Goal: Obtain resource: Obtain resource

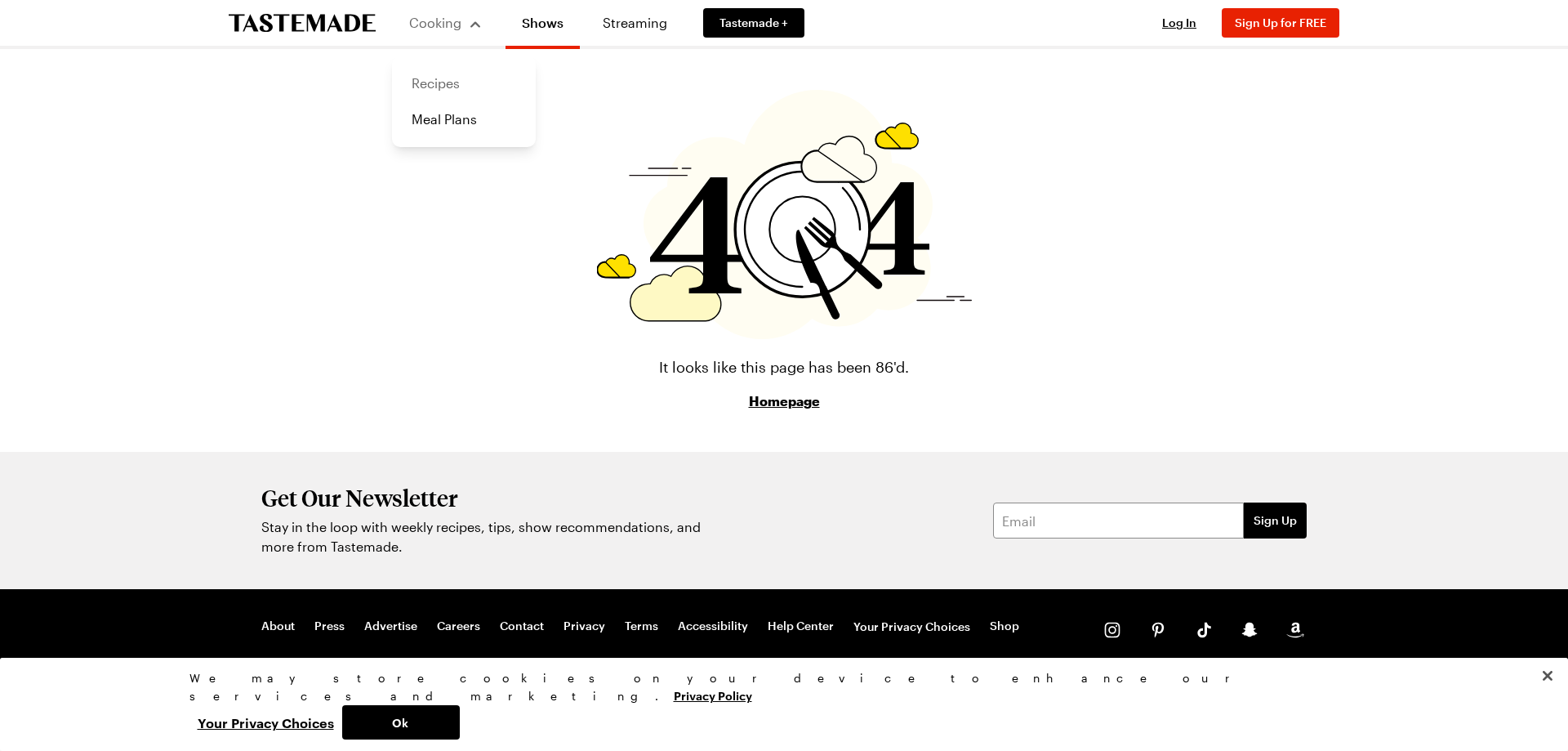
click at [453, 80] on link "Recipes" at bounding box center [464, 82] width 124 height 36
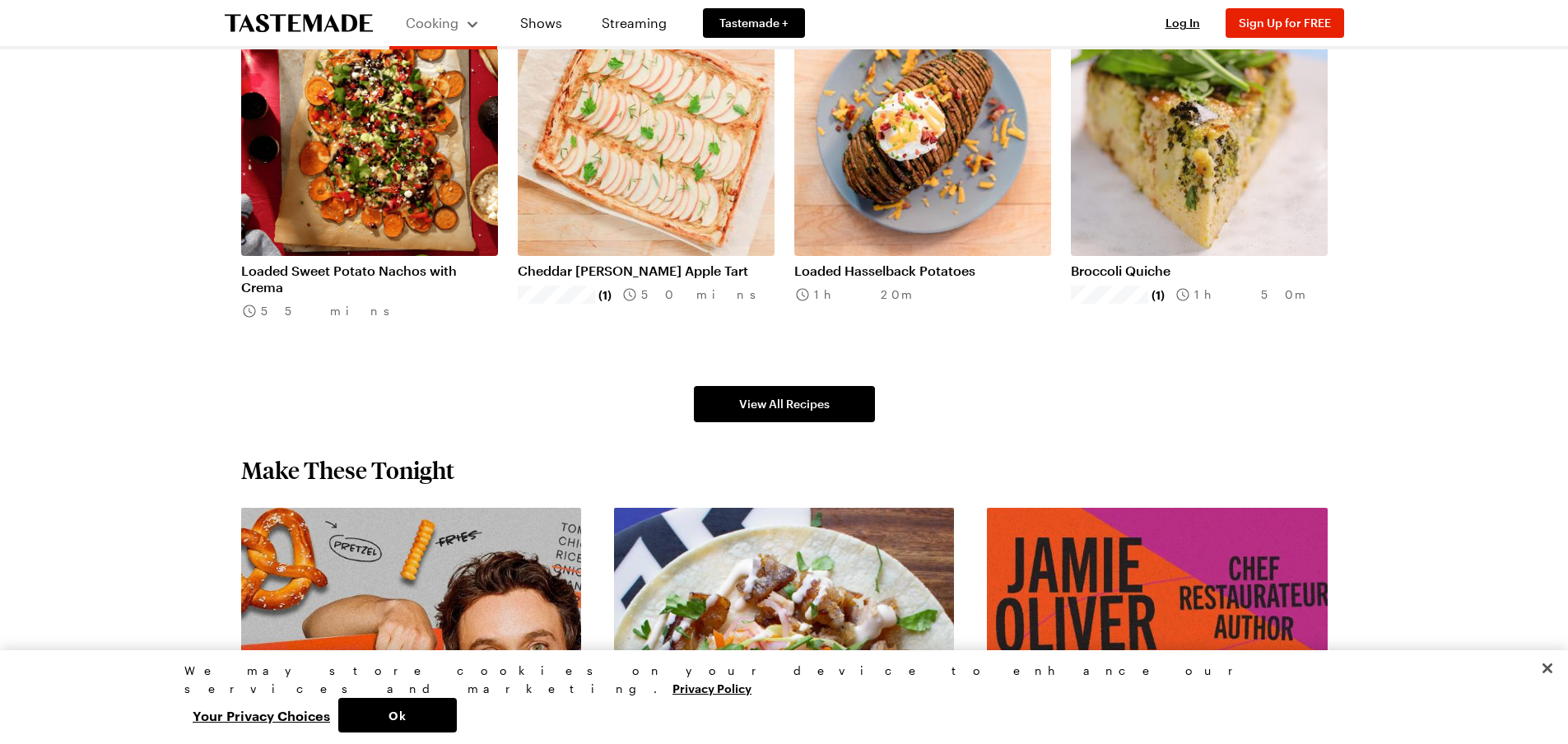
scroll to position [1070, 0]
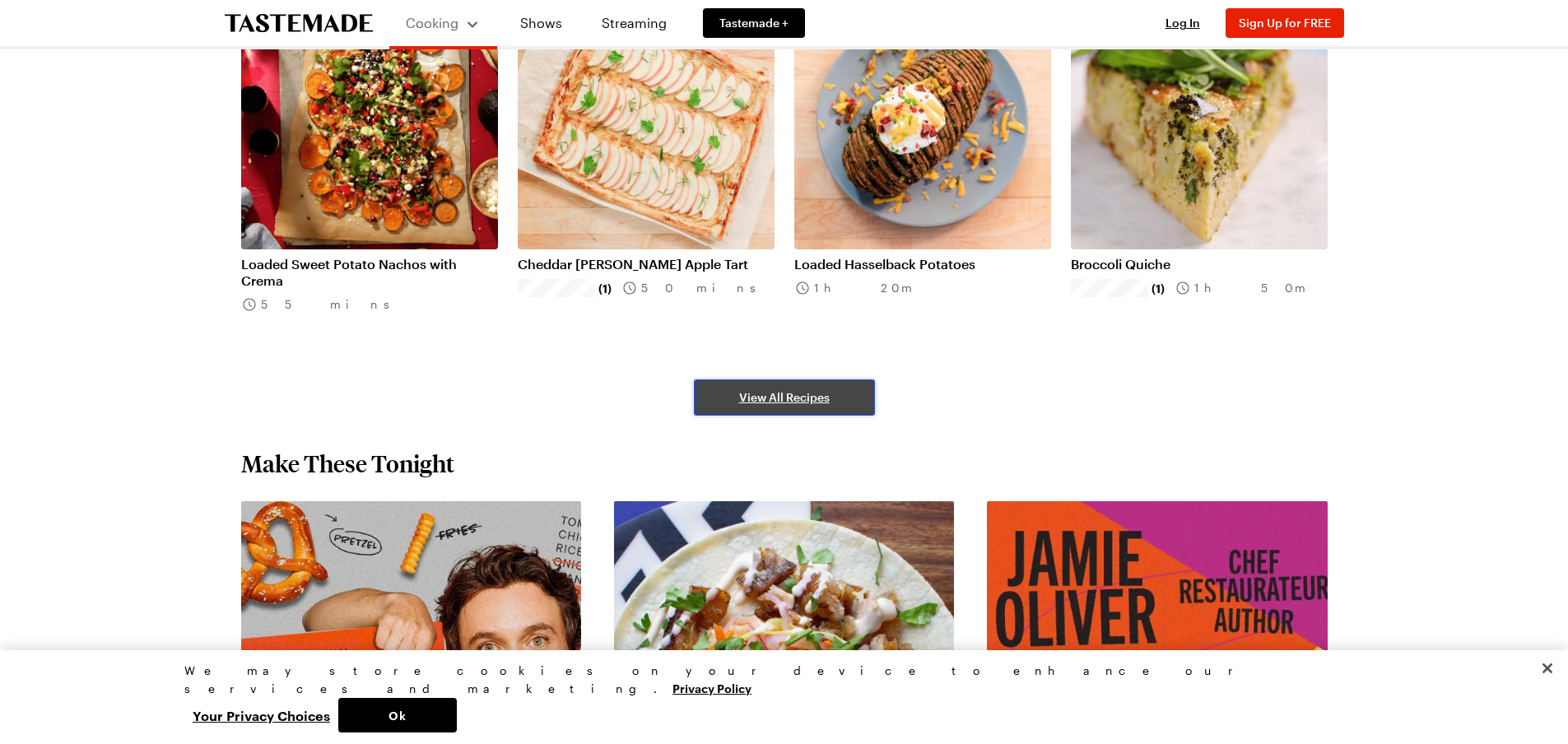
click at [831, 401] on link "View All Recipes" at bounding box center [784, 397] width 181 height 36
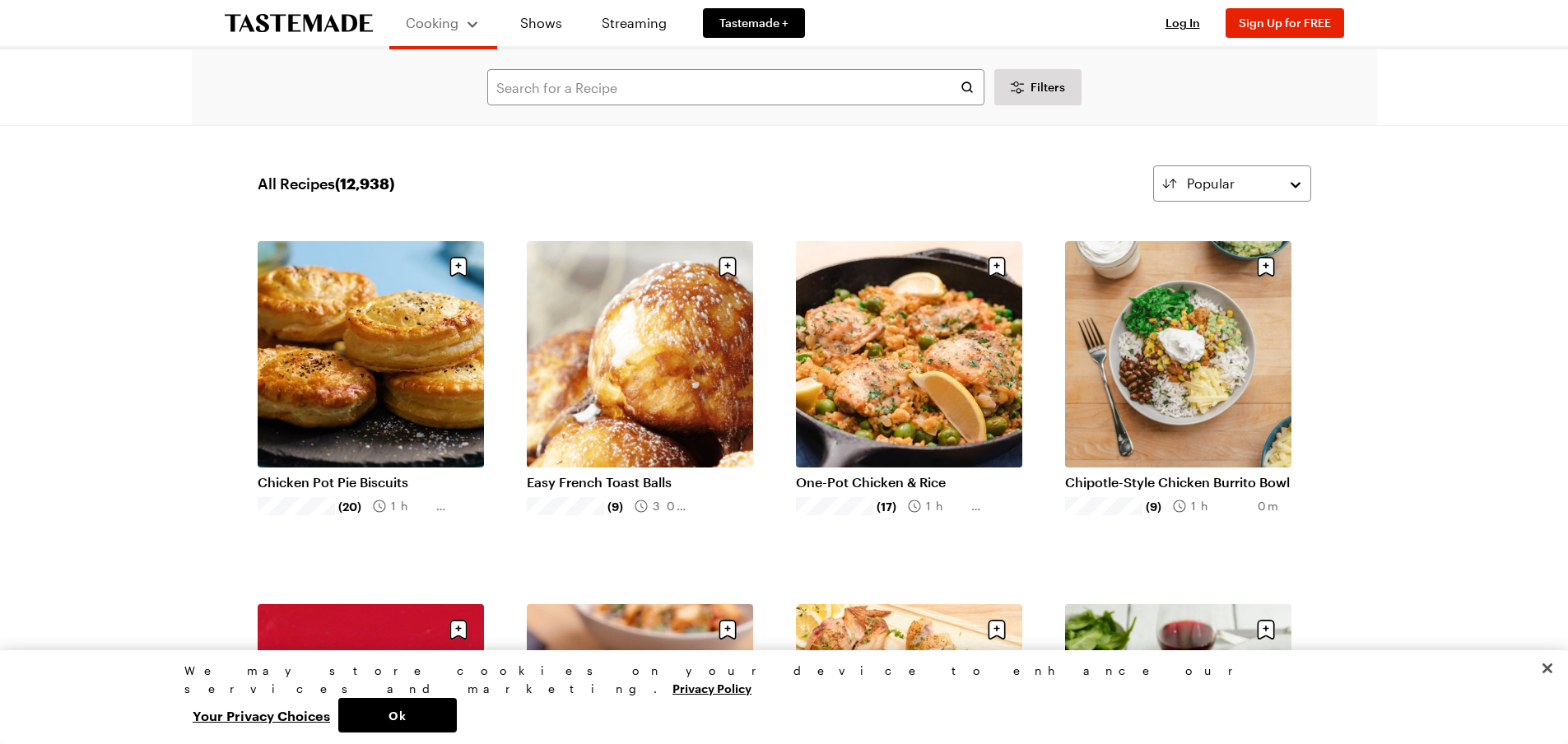
scroll to position [82, 0]
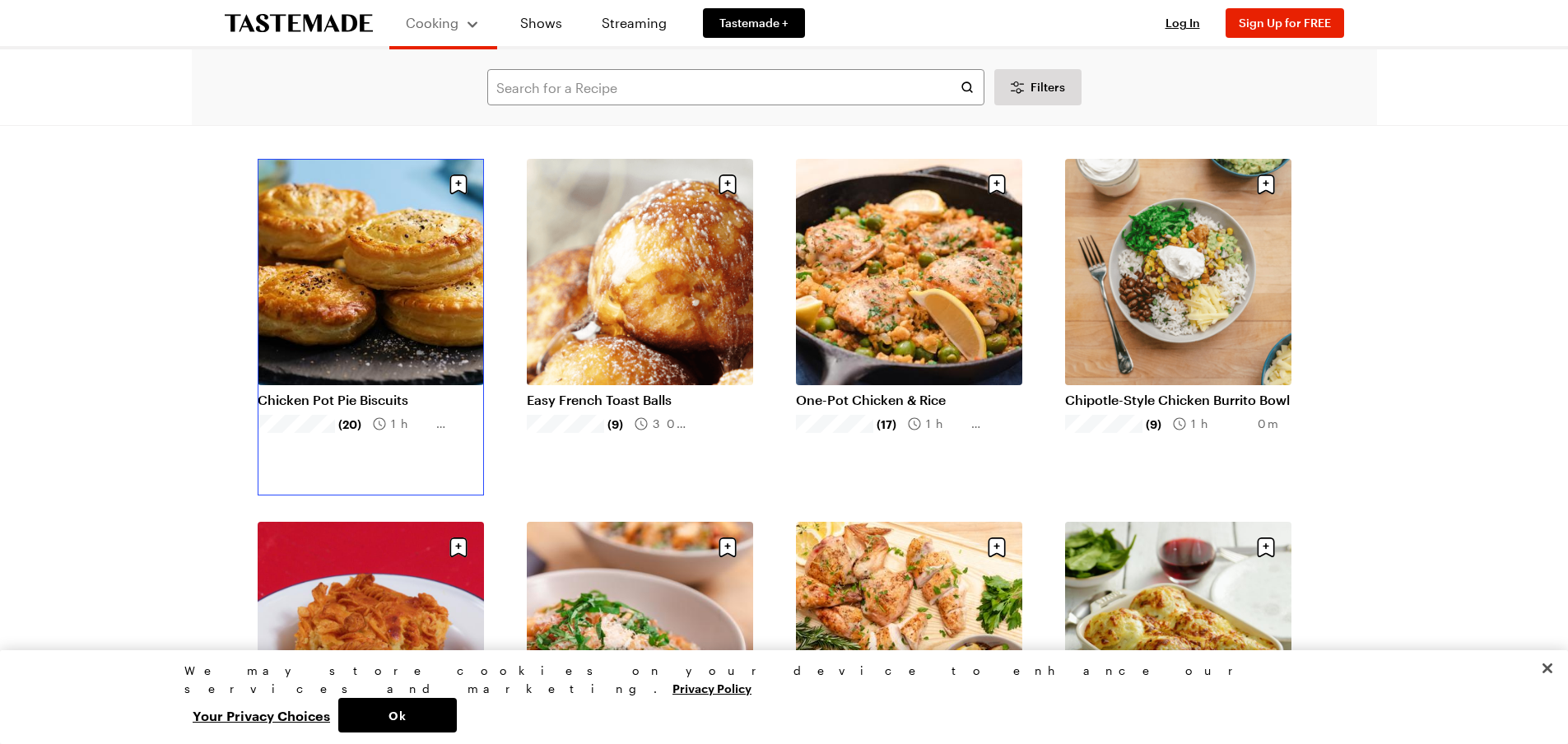
click at [363, 392] on link "Chicken Pot Pie Biscuits" at bounding box center [371, 399] width 227 height 17
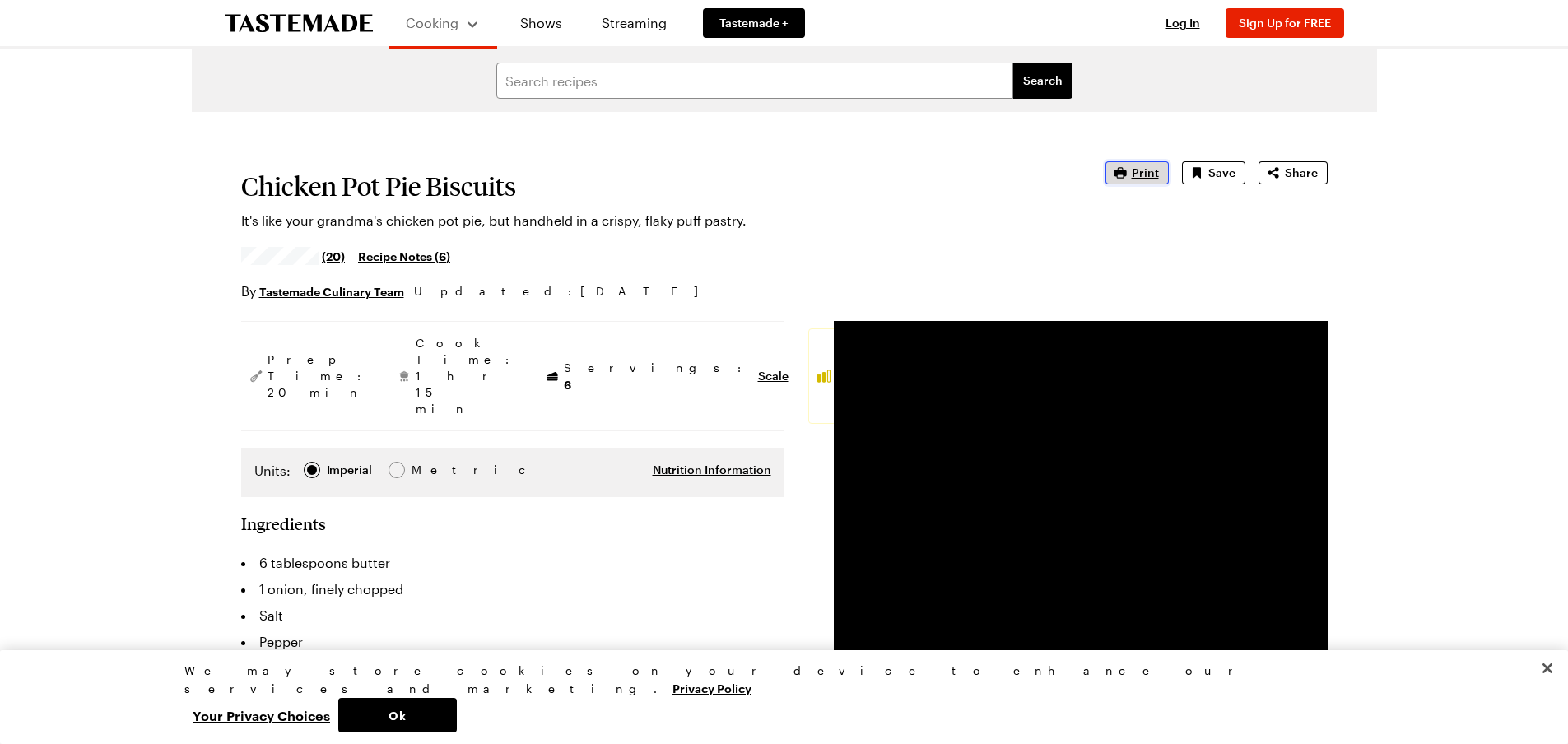
click at [1154, 171] on span "Print" at bounding box center [1145, 173] width 27 height 17
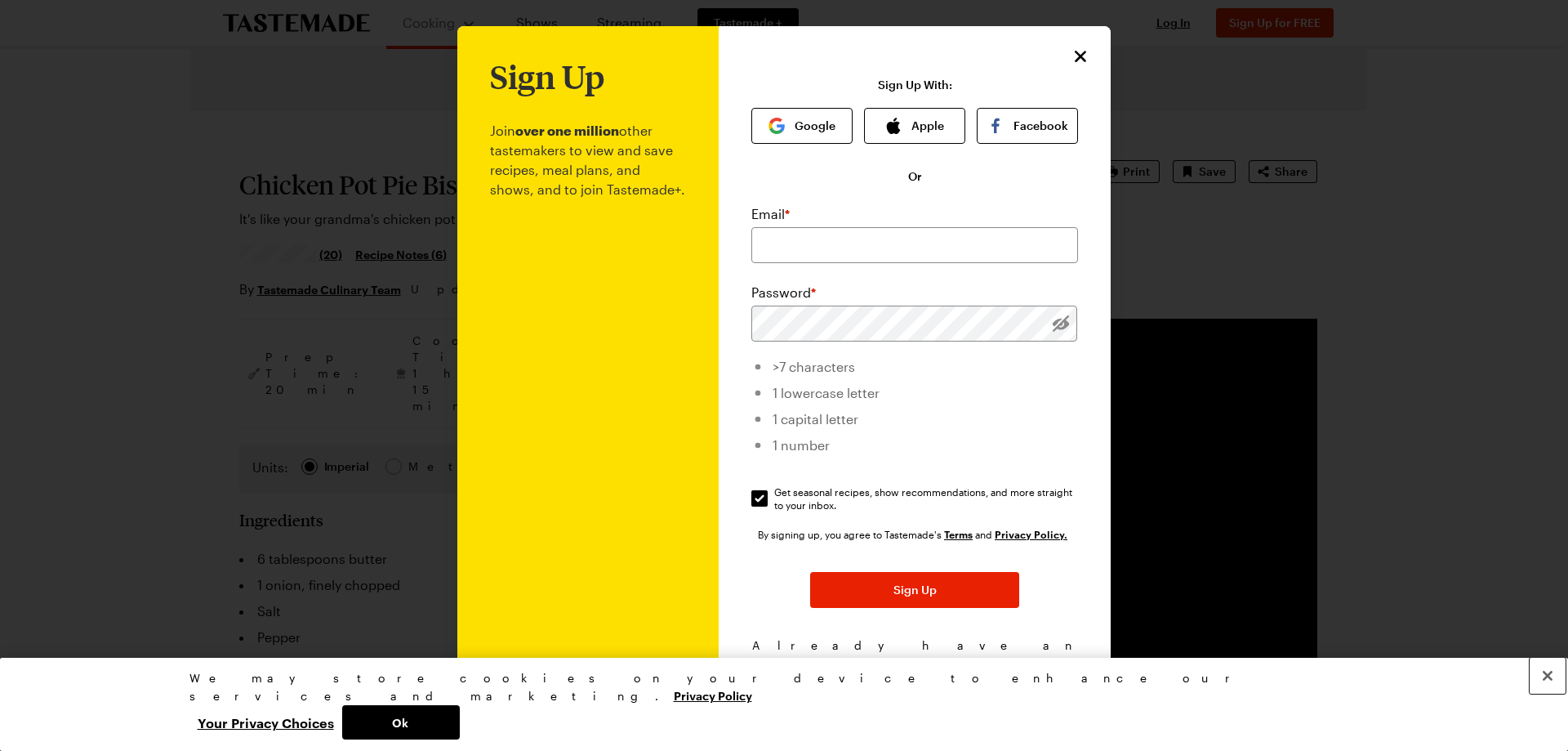
click at [1548, 694] on button "Close" at bounding box center [1547, 675] width 36 height 36
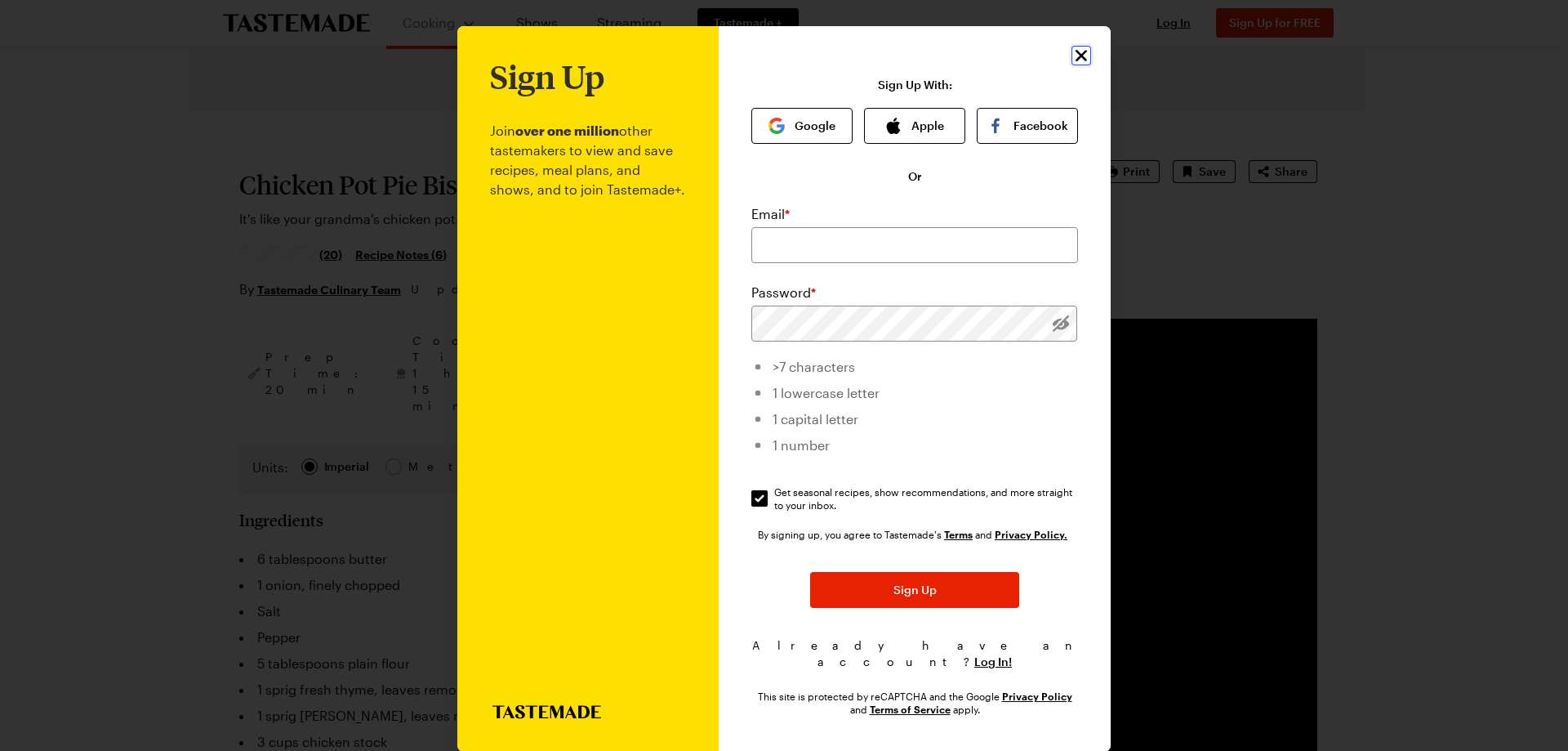
click at [1078, 58] on icon "Close" at bounding box center [1081, 55] width 19 height 19
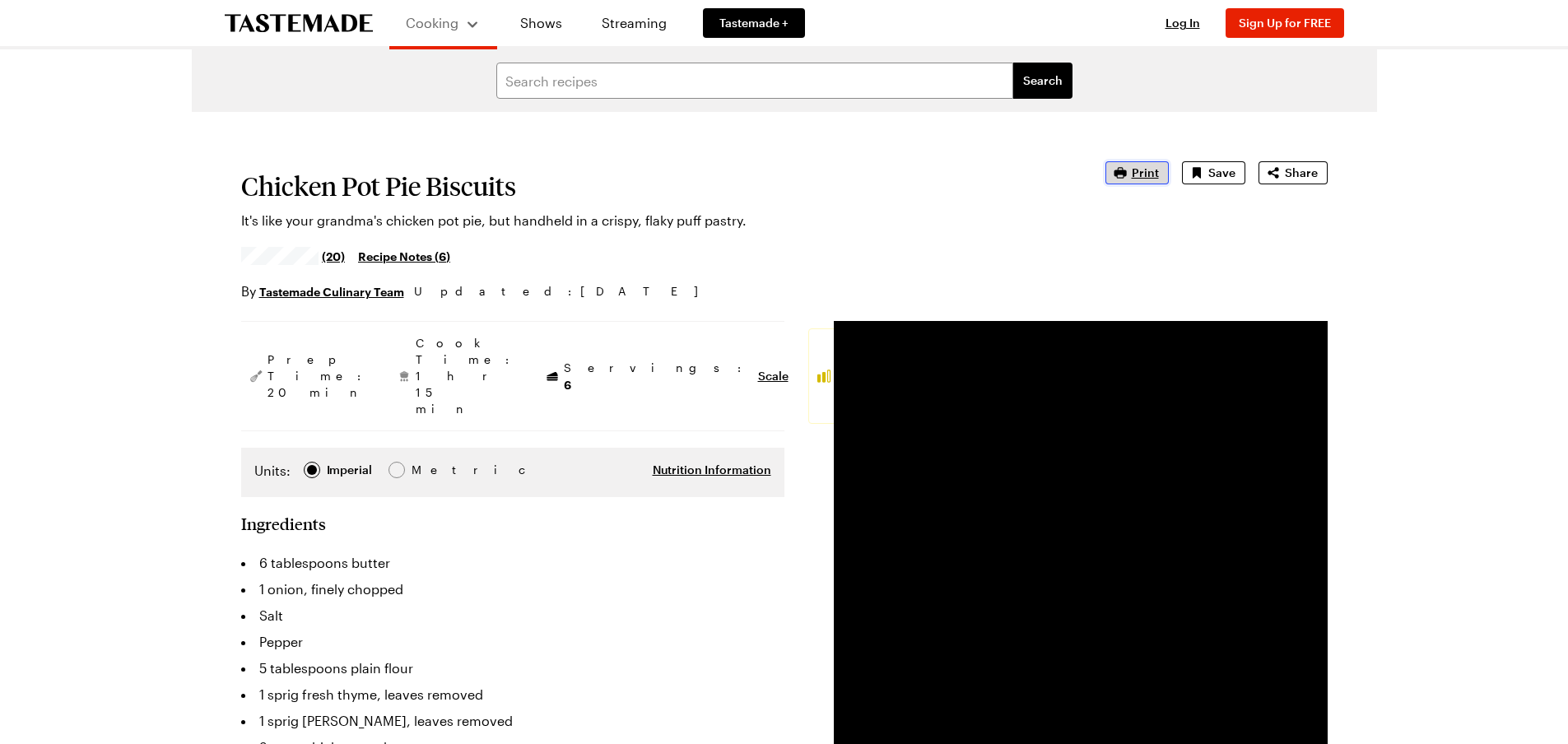
click at [1115, 177] on icon "button" at bounding box center [1120, 173] width 17 height 17
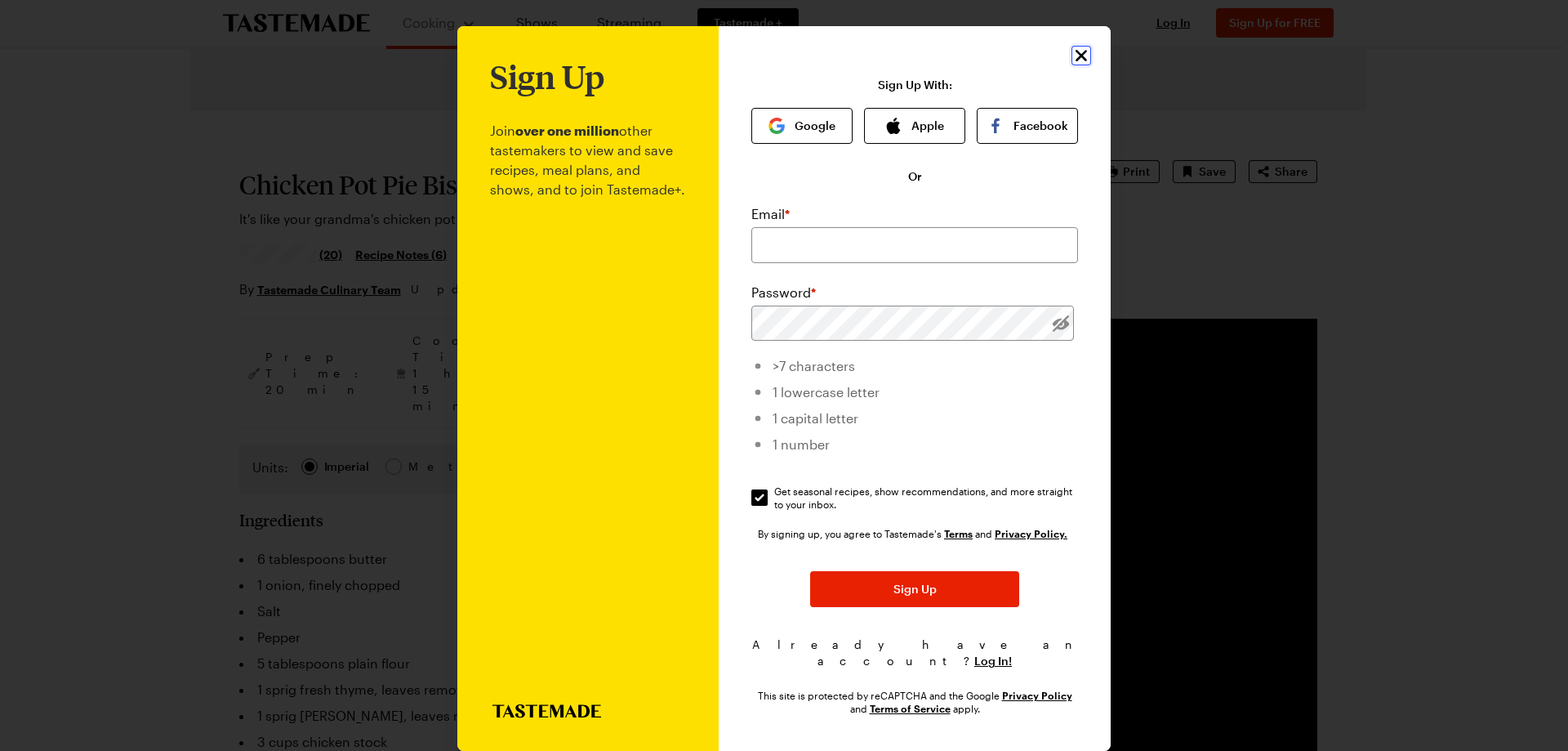
click at [1080, 53] on icon "Close" at bounding box center [1081, 55] width 19 height 19
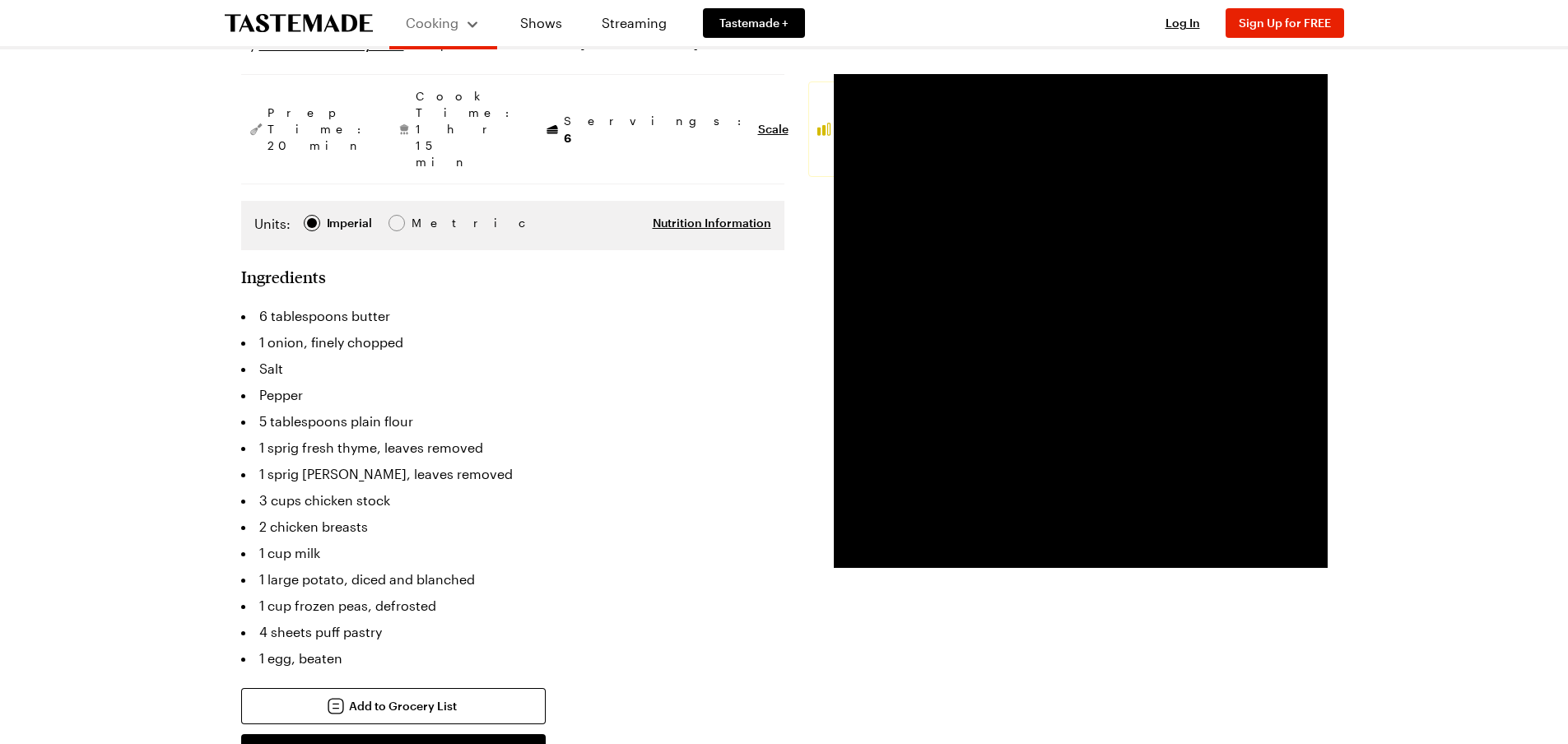
scroll to position [576, 0]
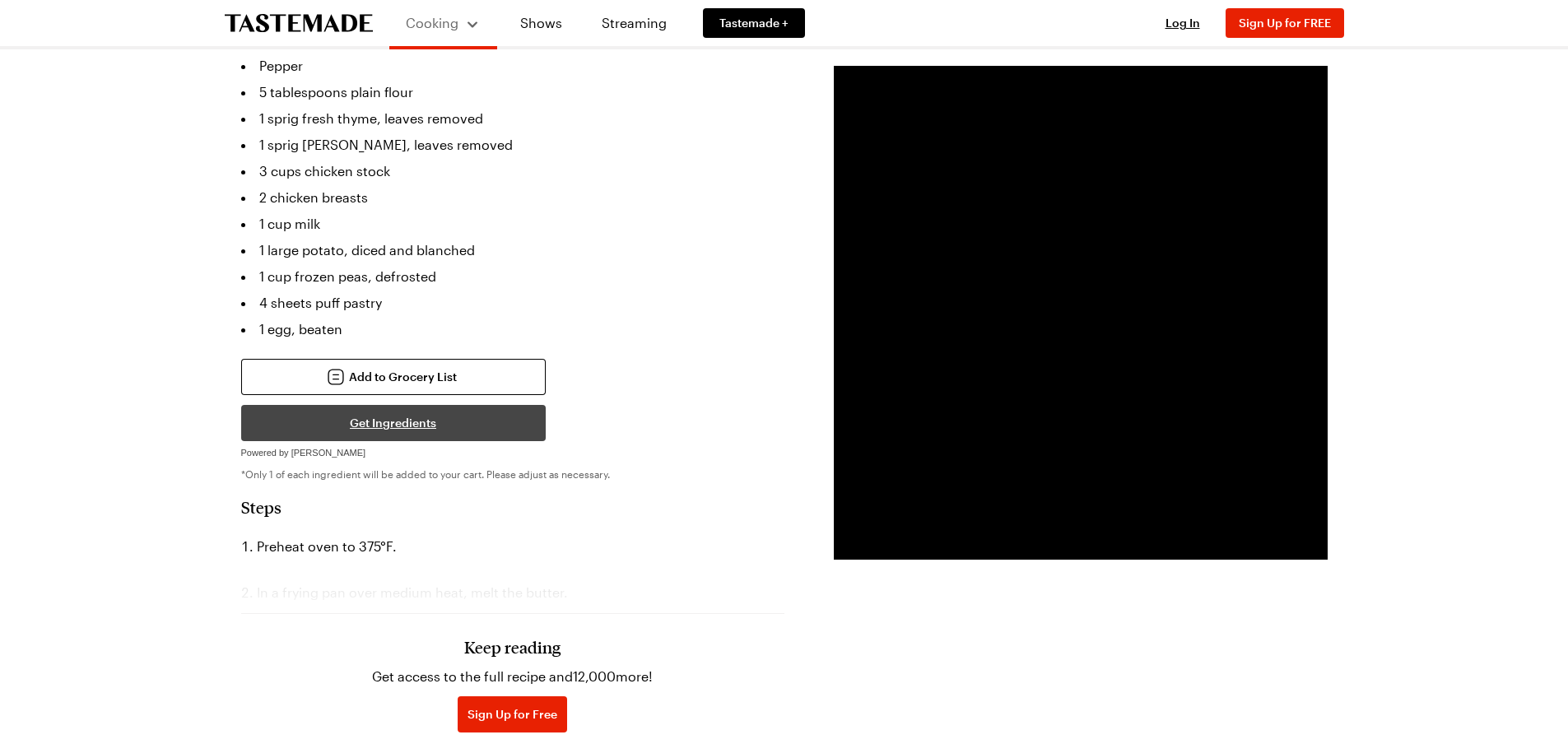
click at [395, 405] on button "Get Ingredients" at bounding box center [393, 423] width 305 height 36
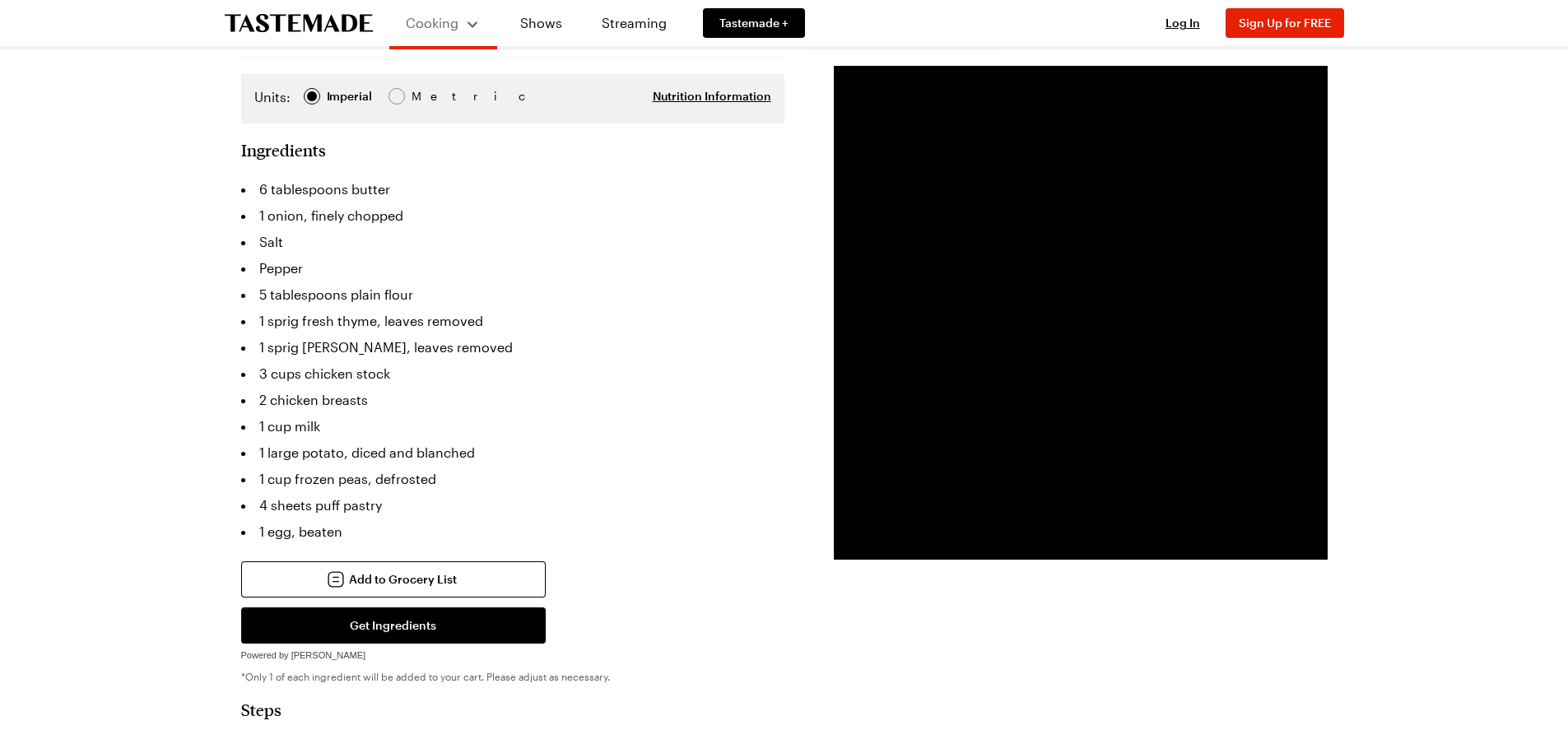
scroll to position [247, 0]
